Goal: Transaction & Acquisition: Book appointment/travel/reservation

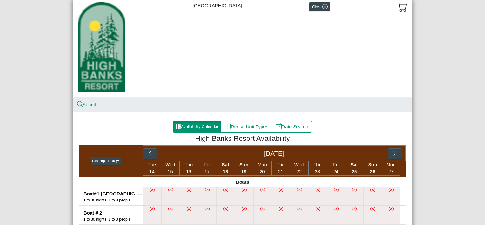
scroll to position [32, 0]
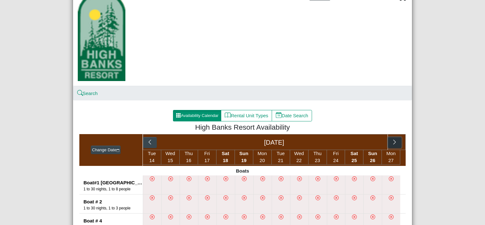
click at [392, 144] on icon "chevron right" at bounding box center [395, 142] width 6 height 6
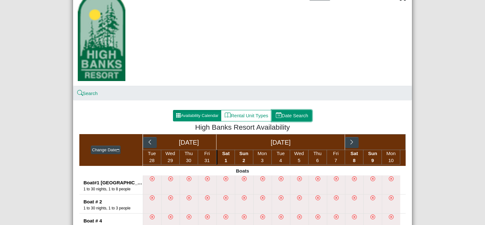
click at [299, 118] on button "Date Search" at bounding box center [292, 115] width 40 height 11
select select "*"
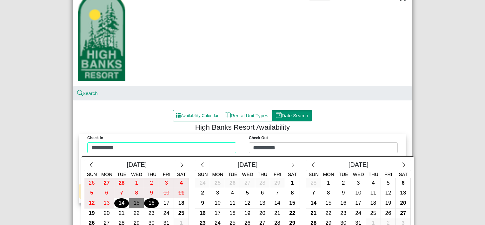
click at [185, 146] on div "**********" at bounding box center [242, 145] width 323 height 22
click at [401, 164] on icon "chevron right" at bounding box center [404, 165] width 6 height 6
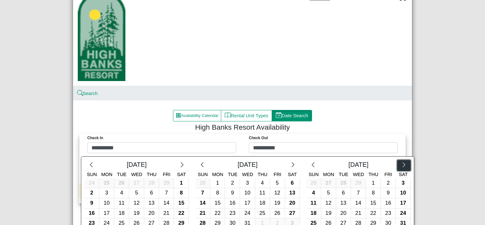
click at [401, 164] on icon "chevron right" at bounding box center [404, 165] width 6 height 6
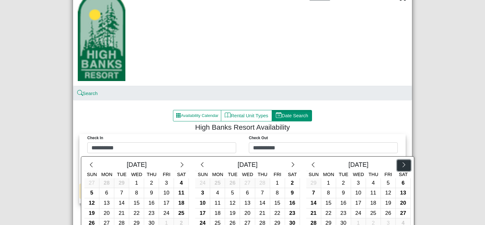
click at [401, 164] on icon "chevron right" at bounding box center [404, 165] width 6 height 6
click at [370, 212] on div "24" at bounding box center [373, 213] width 15 height 10
type input "*********"
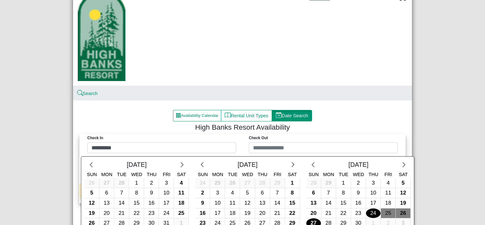
click at [310, 222] on div "27" at bounding box center [314, 223] width 15 height 10
type input "*********"
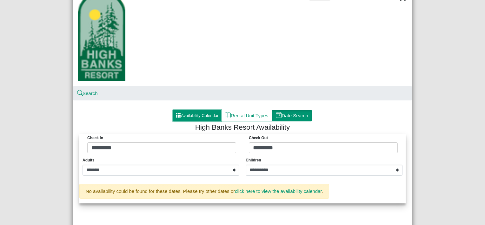
click at [205, 116] on button "Availability Calendar" at bounding box center [197, 115] width 48 height 11
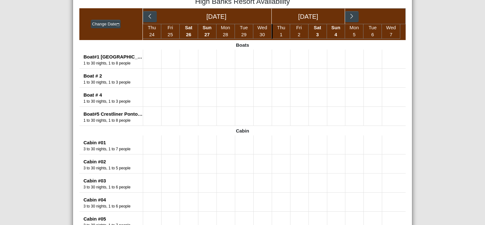
scroll to position [159, 0]
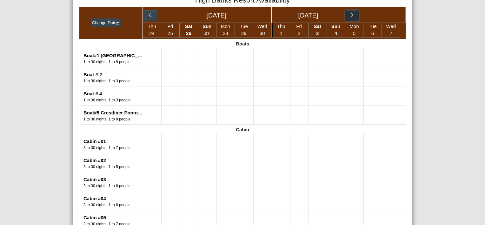
click at [351, 15] on icon "chevron right" at bounding box center [352, 14] width 3 height 5
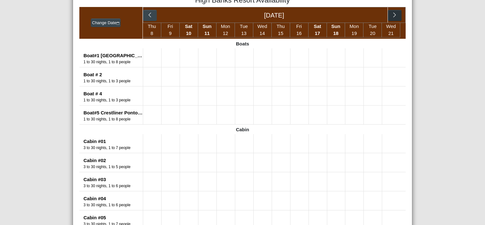
click at [350, 15] on div "[DATE]" at bounding box center [274, 14] width 227 height 15
click at [147, 14] on icon "chevron left" at bounding box center [150, 15] width 6 height 6
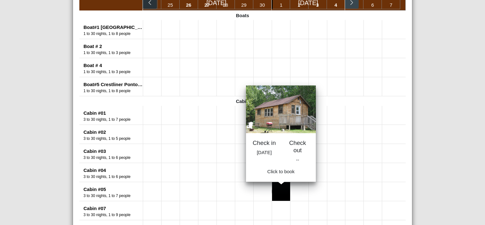
scroll to position [191, 0]
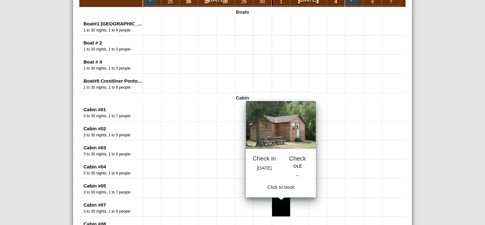
click at [281, 205] on button at bounding box center [281, 207] width 18 height 19
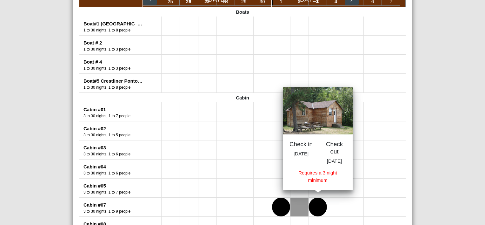
click at [316, 206] on button at bounding box center [318, 207] width 18 height 19
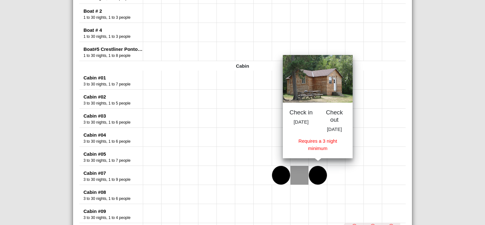
scroll to position [254, 0]
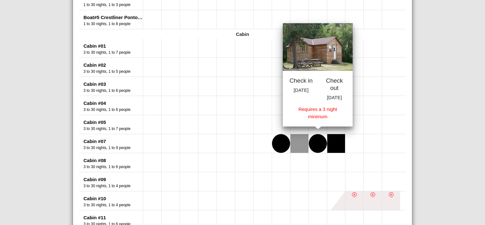
click at [335, 141] on button at bounding box center [336, 143] width 18 height 19
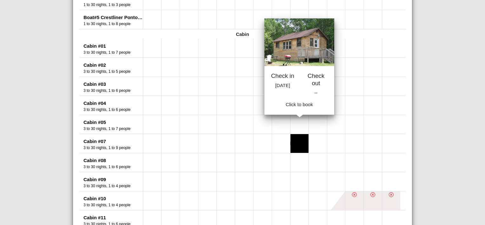
scroll to position [191, 0]
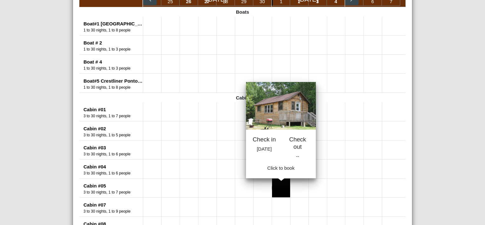
click at [283, 185] on button at bounding box center [281, 188] width 18 height 19
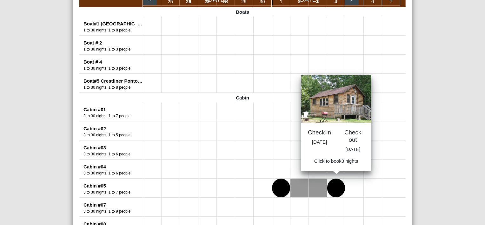
click at [336, 187] on button at bounding box center [336, 188] width 18 height 19
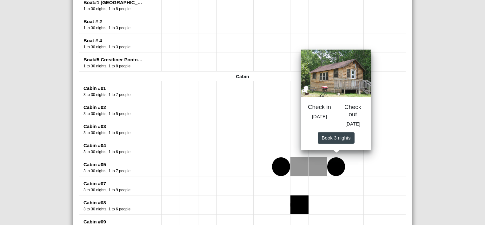
scroll to position [222, 0]
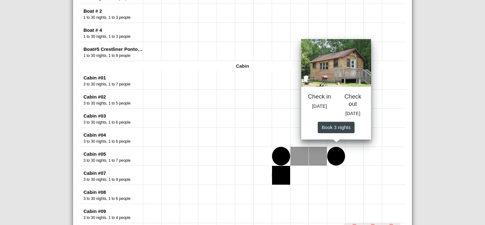
click at [279, 175] on button at bounding box center [281, 175] width 18 height 19
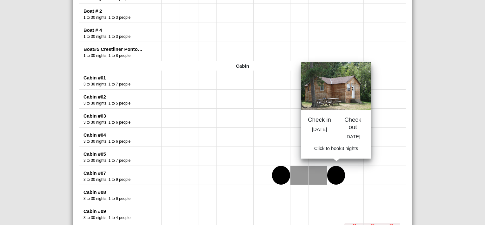
click at [332, 178] on button at bounding box center [336, 175] width 18 height 19
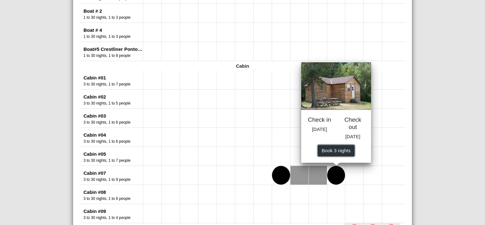
click at [337, 153] on span "Book 3 night s" at bounding box center [336, 150] width 29 height 5
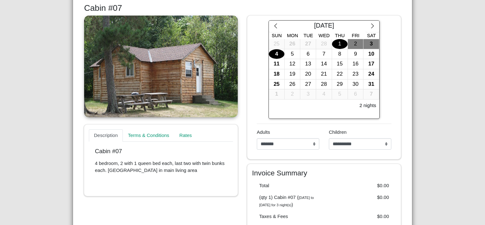
scroll to position [139, 0]
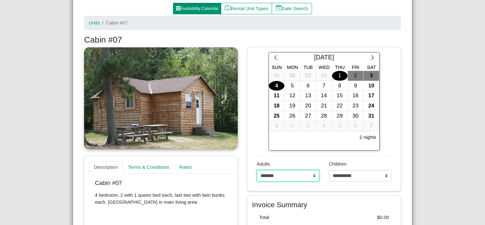
click at [312, 174] on select "**********" at bounding box center [288, 175] width 63 height 11
select select "*"
click at [257, 170] on select "**********" at bounding box center [288, 175] width 63 height 11
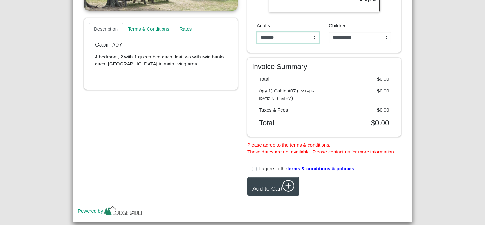
scroll to position [298, 0]
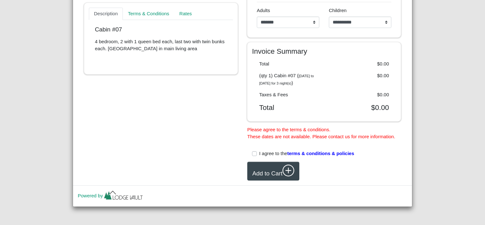
click at [260, 154] on label "I agree to the terms & conditions & policies" at bounding box center [307, 153] width 95 height 7
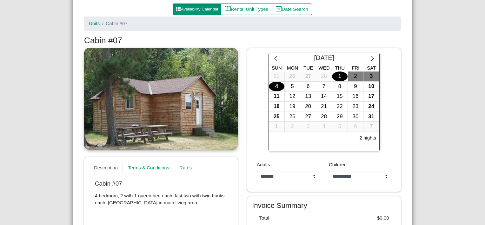
scroll to position [132, 0]
